Goal: Information Seeking & Learning: Understand process/instructions

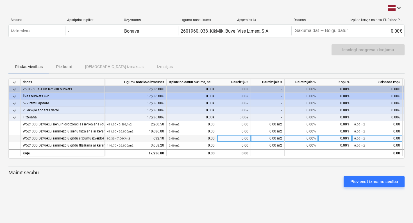
click at [97, 138] on div "W521000 Dzīvokļu sanmezglu grīdu slīpumu izveidošana un hidroizolācijas ierīkoš…" at bounding box center [62, 138] width 79 height 7
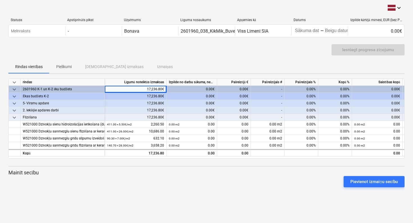
drag, startPoint x: 105, startPoint y: 91, endPoint x: 106, endPoint y: 82, distance: 9.0
click at [106, 82] on div "Līgumā noteiktās izmaksas" at bounding box center [136, 82] width 62 height 7
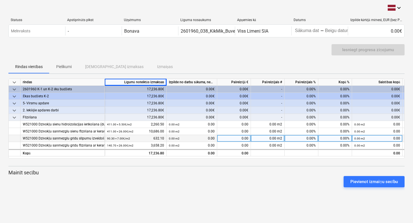
click at [95, 138] on div "W521000 Dzīvokļu sanmezglu grīdu slīpumu izveidošana un hidroizolācijas ierīkoš…" at bounding box center [62, 138] width 79 height 7
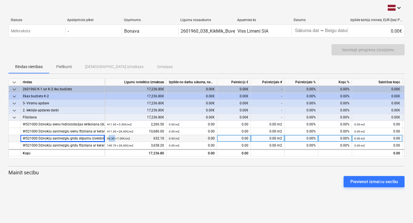
drag, startPoint x: 108, startPoint y: 139, endPoint x: 116, endPoint y: 139, distance: 8.2
click at [116, 139] on small "90.30 × 7.00€ / m2" at bounding box center [118, 138] width 23 height 3
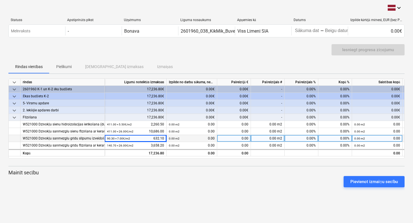
drag, startPoint x: 116, startPoint y: 139, endPoint x: 93, endPoint y: 138, distance: 22.8
click at [93, 138] on div "W521000 Dzīvokļu sanmezglu grīdu slīpumu izveidošana un hidroizolācijas ierīkoš…" at bounding box center [62, 138] width 79 height 7
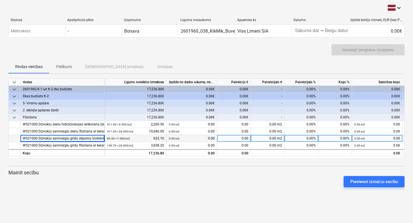
click at [107, 138] on small "90.30 × 7.00€ / m2" at bounding box center [118, 138] width 23 height 3
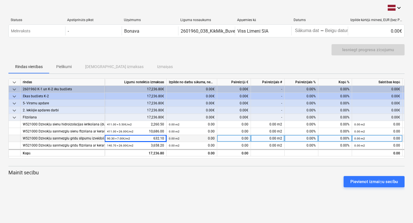
click at [99, 137] on div "W521000 Dzīvokļu sanmezglu grīdu slīpumu izveidošana un hidroizolācijas ierīkoš…" at bounding box center [62, 138] width 79 height 7
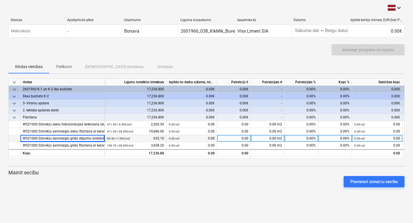
click at [90, 136] on div "W521000 Dzīvokļu sanmezglu grīdu slīpumu izveidošana un hidroizolācijas ierīkoš…" at bounding box center [62, 138] width 79 height 7
drag, startPoint x: 90, startPoint y: 136, endPoint x: 88, endPoint y: 138, distance: 3.2
click at [88, 138] on div "W521000 Dzīvokļu sanmezglu grīdu slīpumu izveidošana un hidroizolācijas ierīkoš…" at bounding box center [62, 138] width 79 height 7
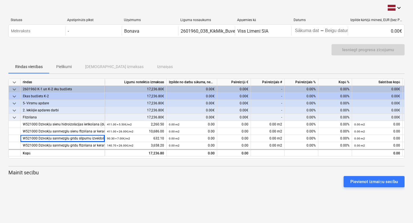
click at [195, 178] on div "Pievienot izmaiņu secību" at bounding box center [206, 181] width 400 height 16
